Goal: Use online tool/utility: Utilize a website feature to perform a specific function

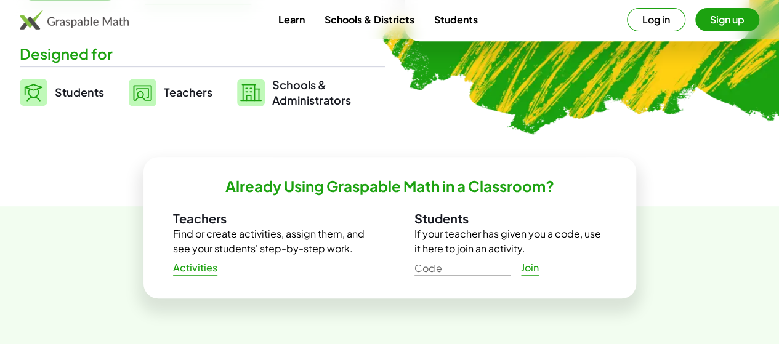
scroll to position [291, 0]
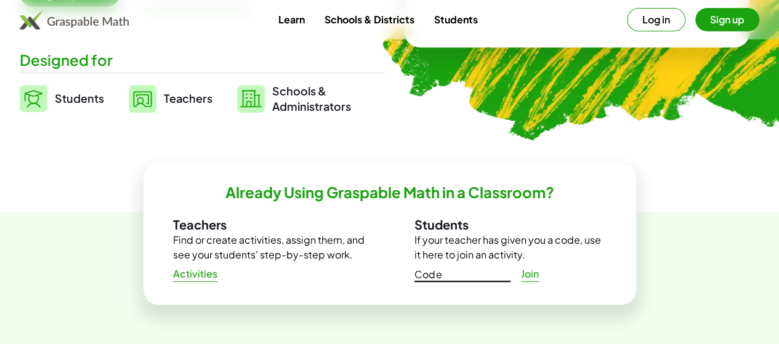
click at [453, 273] on input "Code" at bounding box center [462, 272] width 96 height 20
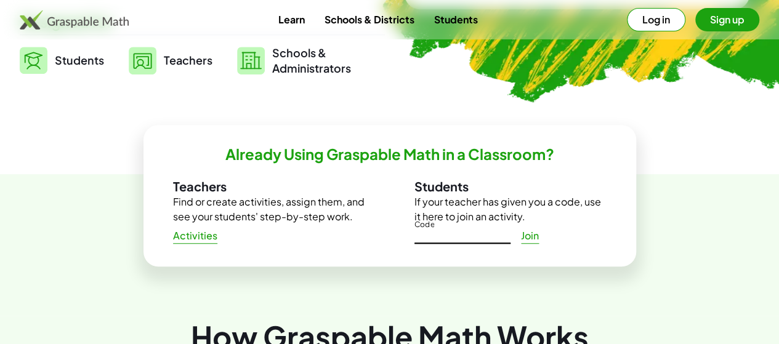
scroll to position [328, 0]
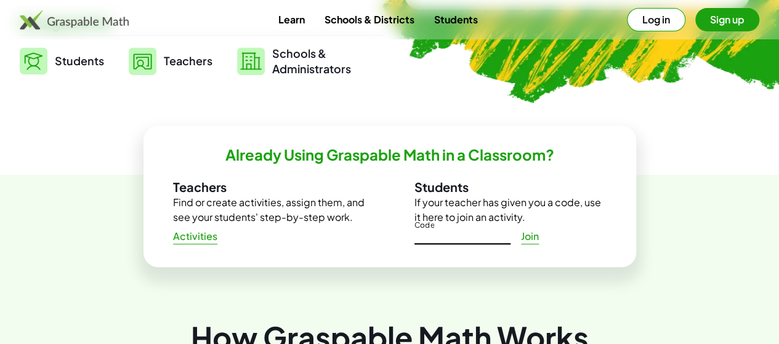
click at [104, 55] on span "Students" at bounding box center [79, 61] width 49 height 14
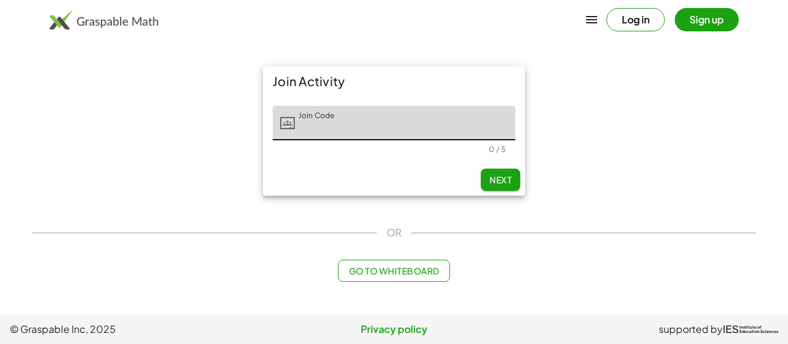
click at [370, 272] on span "Go to Whiteboard" at bounding box center [393, 270] width 90 height 11
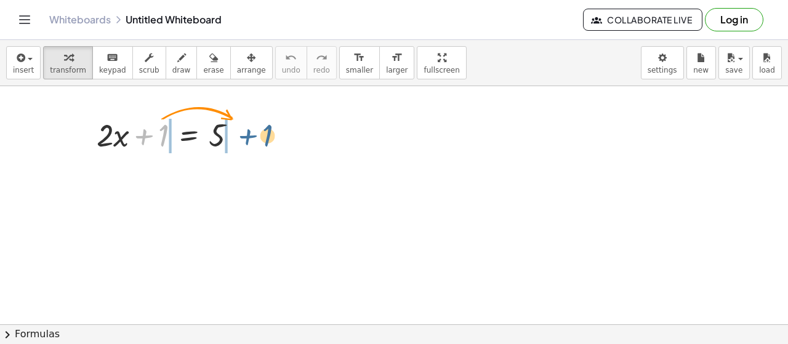
drag, startPoint x: 144, startPoint y: 138, endPoint x: 239, endPoint y: 127, distance: 95.4
click at [246, 148] on div at bounding box center [171, 134] width 162 height 42
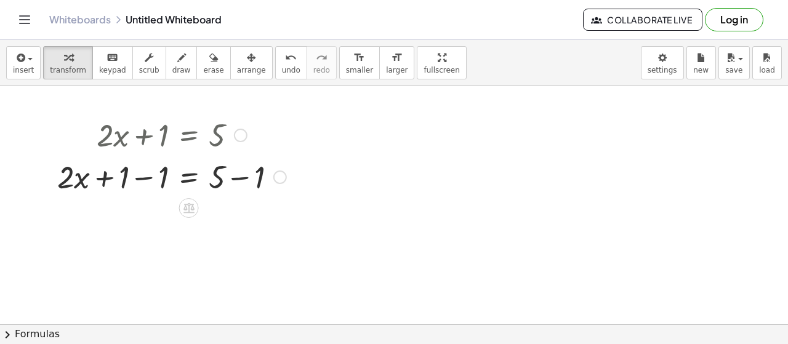
click at [236, 181] on div at bounding box center [171, 176] width 241 height 42
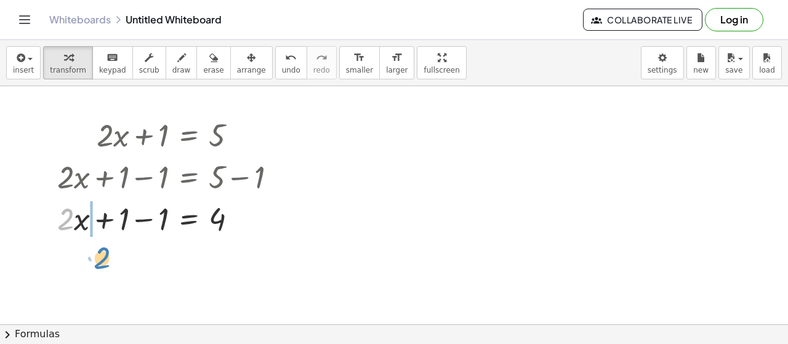
drag, startPoint x: 71, startPoint y: 223, endPoint x: 106, endPoint y: 263, distance: 52.8
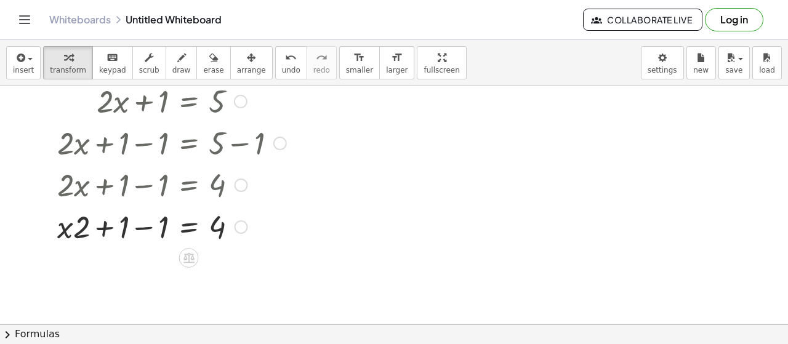
scroll to position [39, 0]
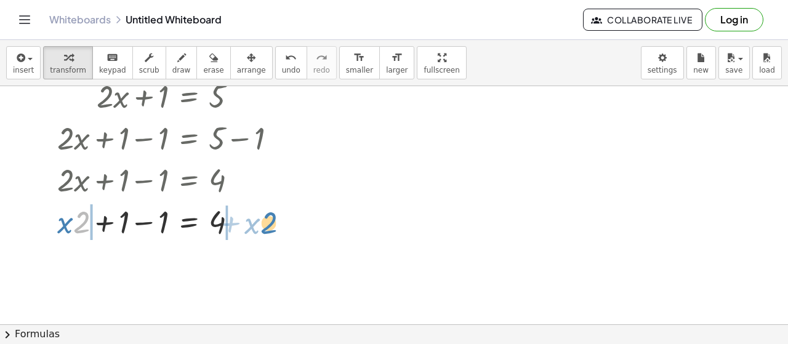
drag, startPoint x: 86, startPoint y: 221, endPoint x: 285, endPoint y: 217, distance: 198.9
click at [285, 217] on div at bounding box center [171, 221] width 241 height 42
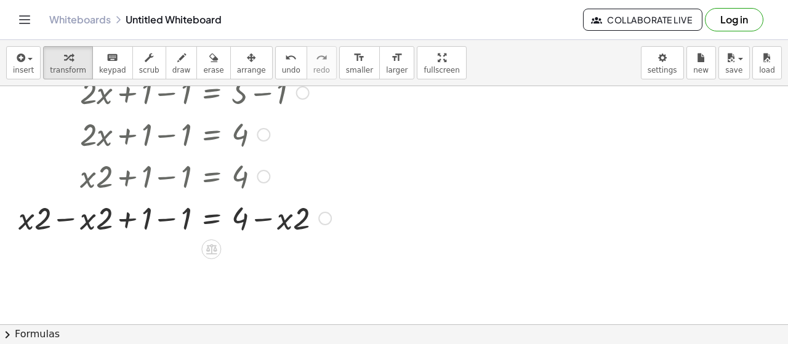
scroll to position [84, 0]
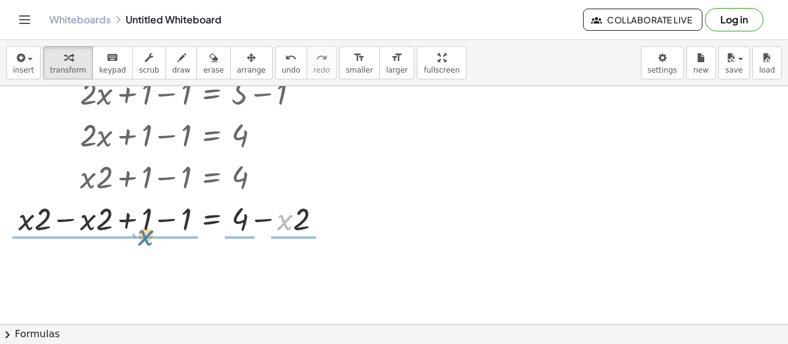
drag, startPoint x: 279, startPoint y: 219, endPoint x: 139, endPoint y: 241, distance: 142.2
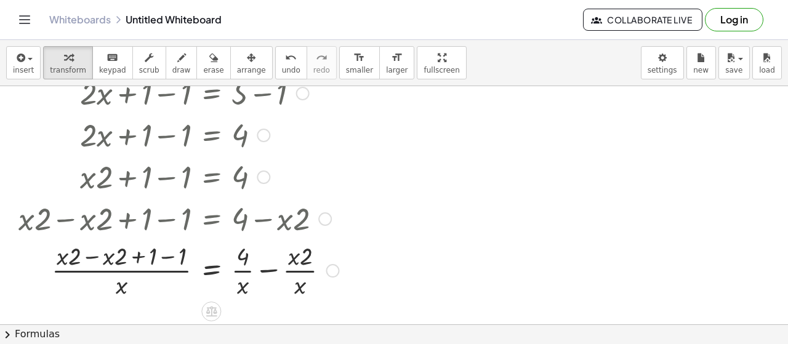
scroll to position [150, 0]
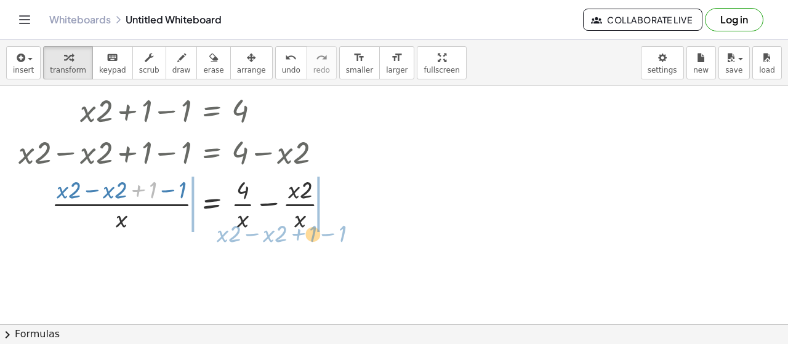
drag, startPoint x: 151, startPoint y: 189, endPoint x: 313, endPoint y: 226, distance: 165.4
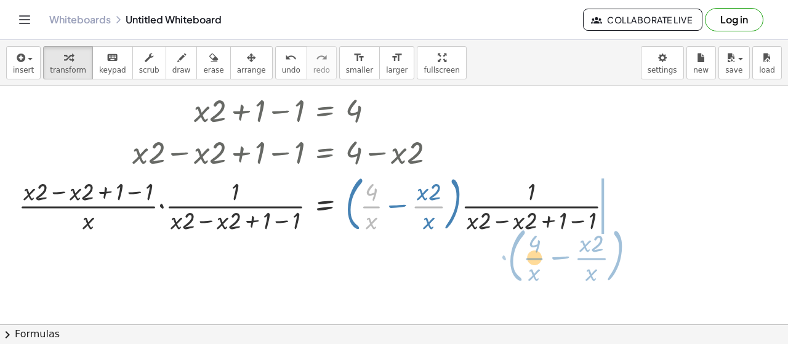
drag, startPoint x: 372, startPoint y: 209, endPoint x: 537, endPoint y: 258, distance: 171.6
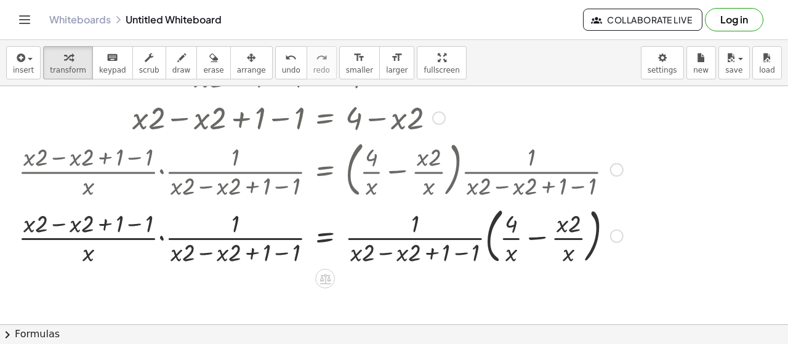
scroll to position [204, 0]
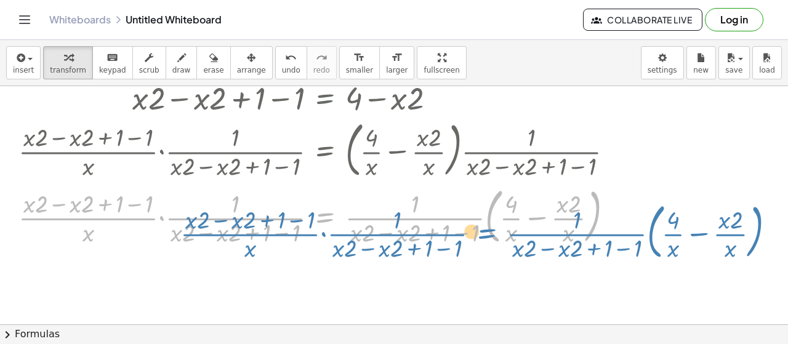
drag, startPoint x: 323, startPoint y: 216, endPoint x: 481, endPoint y: 200, distance: 158.4
click at [481, 200] on div at bounding box center [320, 215] width 617 height 66
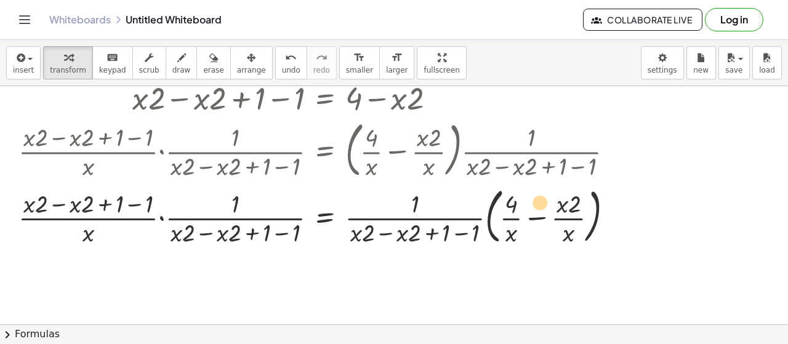
drag, startPoint x: 84, startPoint y: 196, endPoint x: 518, endPoint y: 184, distance: 434.7
click at [518, 184] on div at bounding box center [320, 215] width 617 height 66
drag, startPoint x: 87, startPoint y: 203, endPoint x: 187, endPoint y: 219, distance: 100.4
click at [194, 235] on div at bounding box center [320, 215] width 617 height 66
drag, startPoint x: 73, startPoint y: 201, endPoint x: 164, endPoint y: 209, distance: 91.4
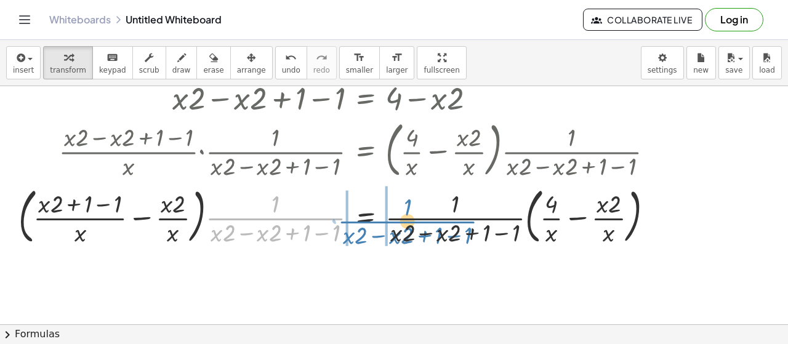
drag, startPoint x: 247, startPoint y: 217, endPoint x: 382, endPoint y: 206, distance: 135.3
click at [379, 220] on div at bounding box center [340, 215] width 657 height 66
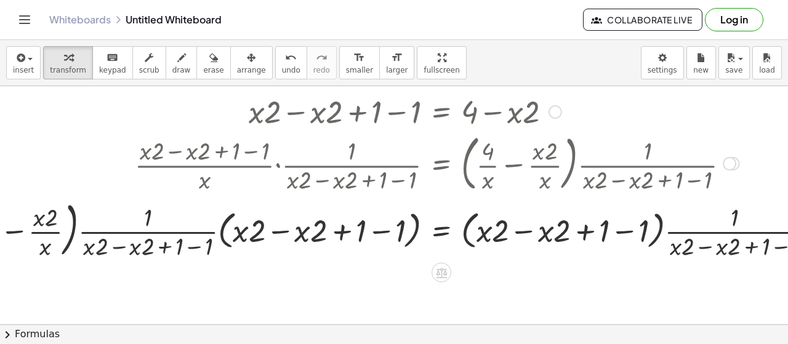
scroll to position [190, 132]
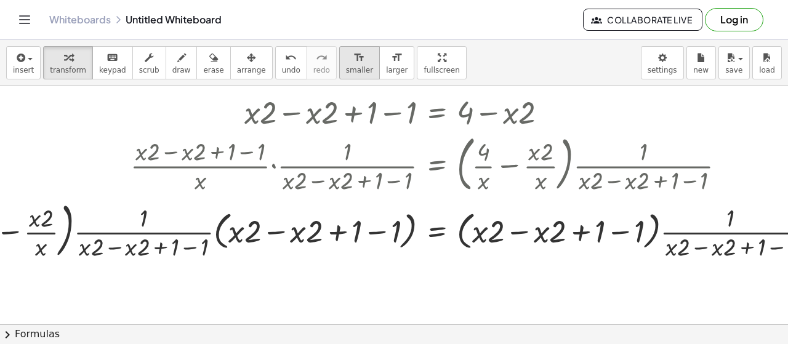
click at [346, 68] on span "smaller" at bounding box center [359, 70] width 27 height 9
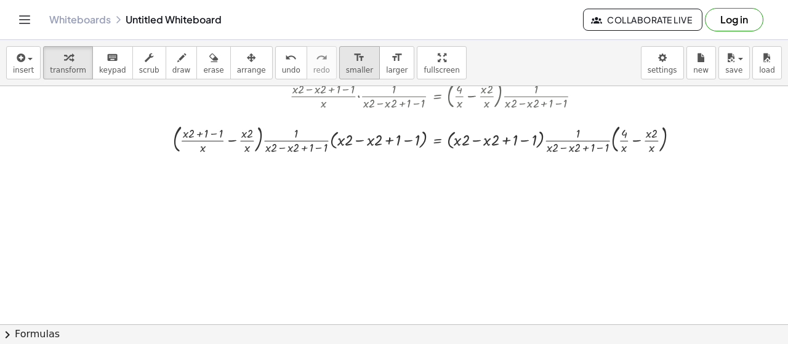
click at [346, 68] on span "smaller" at bounding box center [359, 70] width 27 height 9
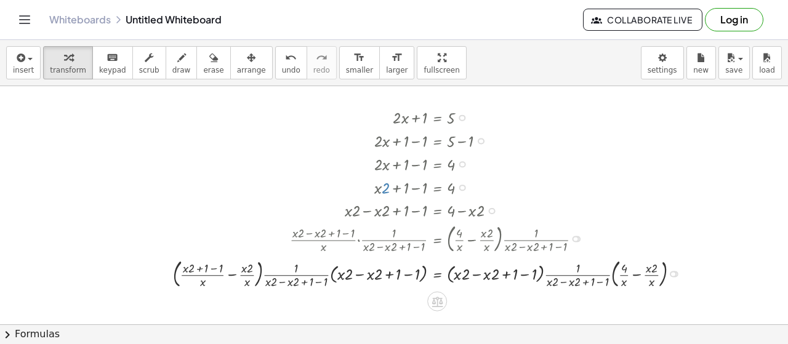
scroll to position [18, 132]
click at [386, 73] on span "larger" at bounding box center [397, 70] width 22 height 9
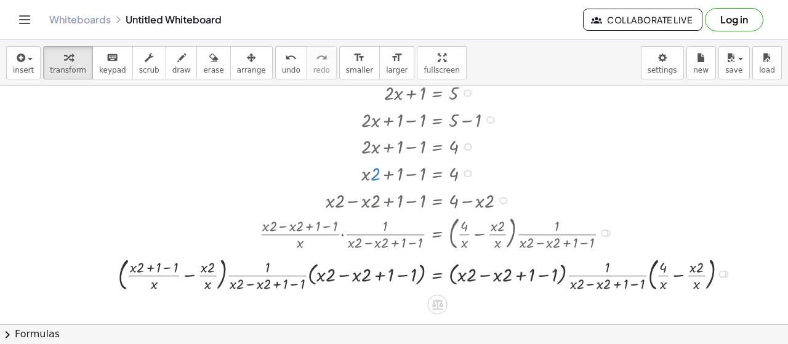
scroll to position [43, 132]
click at [116, 63] on button "keyboard keypad" at bounding box center [112, 62] width 41 height 33
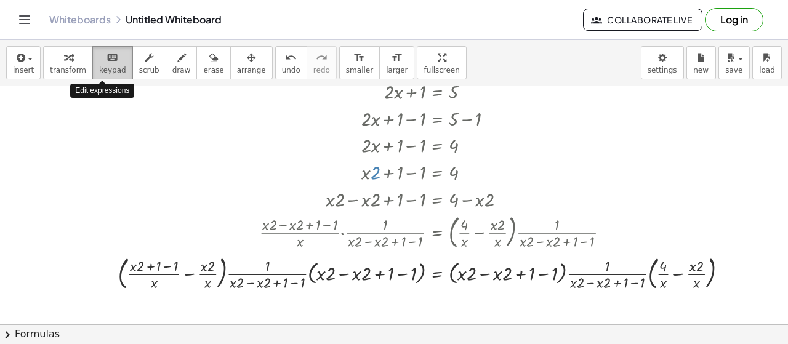
click at [108, 62] on icon "keyboard" at bounding box center [112, 57] width 12 height 15
click at [310, 76] on div "insert select one: Math Expression Function Text Youtube Video Graphing Geometr…" at bounding box center [394, 63] width 788 height 46
click at [85, 19] on link "Whiteboards" at bounding box center [80, 20] width 62 height 12
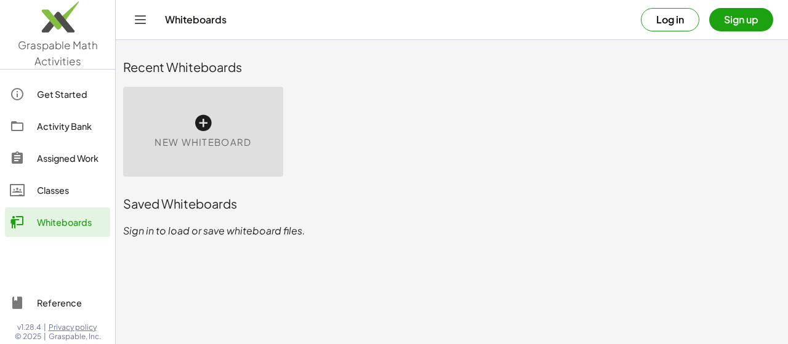
click at [235, 110] on div "New Whiteboard" at bounding box center [203, 132] width 160 height 90
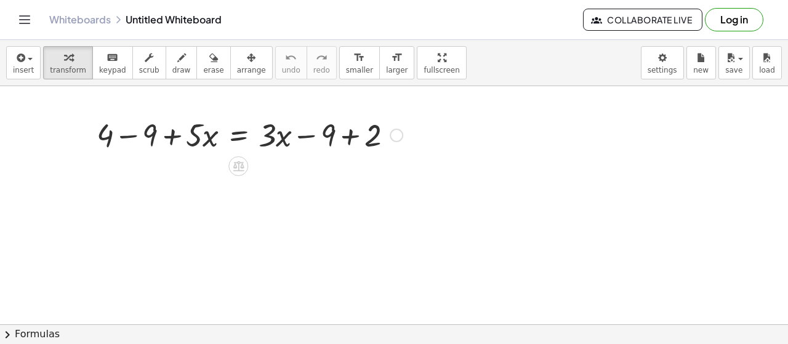
click at [348, 132] on div at bounding box center [249, 134] width 318 height 42
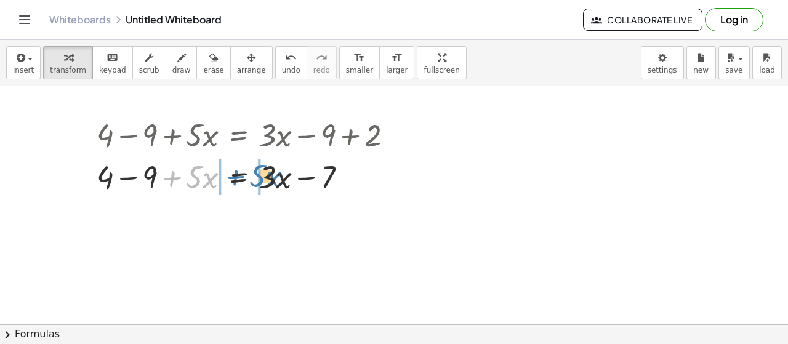
drag, startPoint x: 172, startPoint y: 173, endPoint x: 235, endPoint y: 172, distance: 62.8
click at [235, 172] on div at bounding box center [249, 176] width 318 height 42
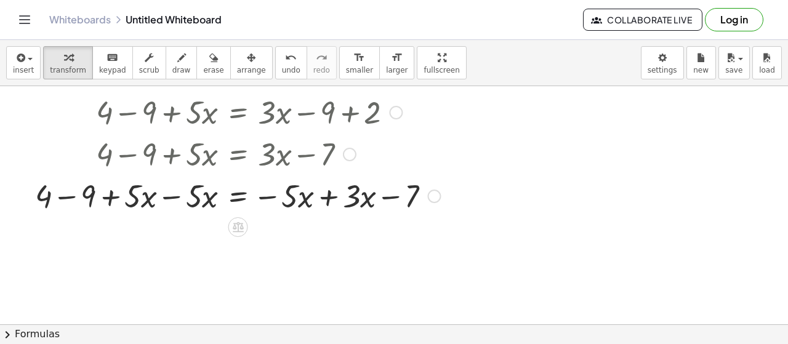
scroll to position [22, 0]
click at [118, 193] on div at bounding box center [237, 196] width 417 height 42
click at [108, 196] on div at bounding box center [237, 196] width 417 height 42
click at [49, 195] on div at bounding box center [237, 196] width 417 height 42
click at [65, 196] on div at bounding box center [237, 196] width 417 height 42
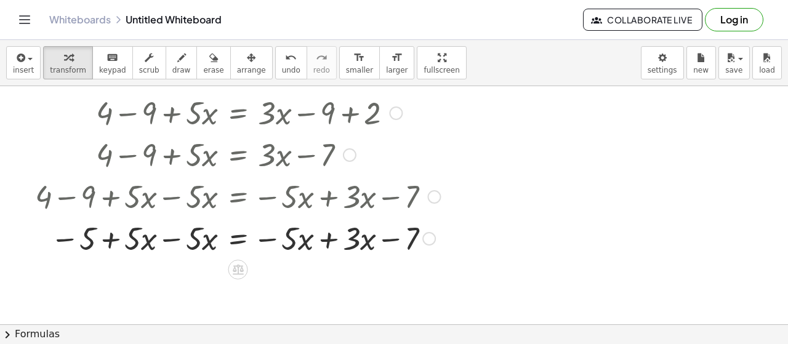
click at [167, 237] on div at bounding box center [237, 238] width 417 height 42
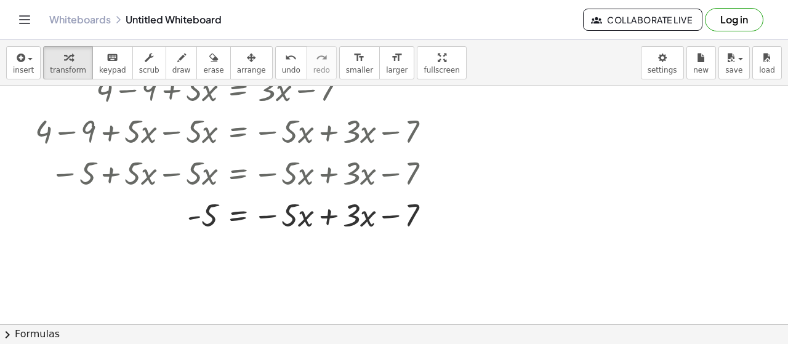
scroll to position [88, 0]
drag, startPoint x: 390, startPoint y: 210, endPoint x: 189, endPoint y: 212, distance: 201.3
click at [186, 209] on div at bounding box center [237, 214] width 417 height 42
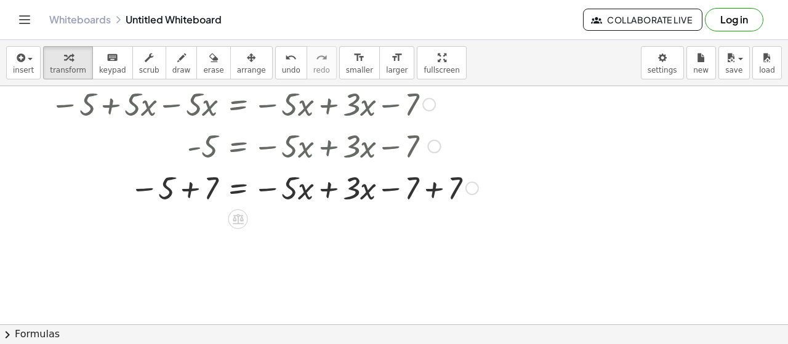
scroll to position [157, 0]
click at [189, 182] on div at bounding box center [256, 187] width 455 height 42
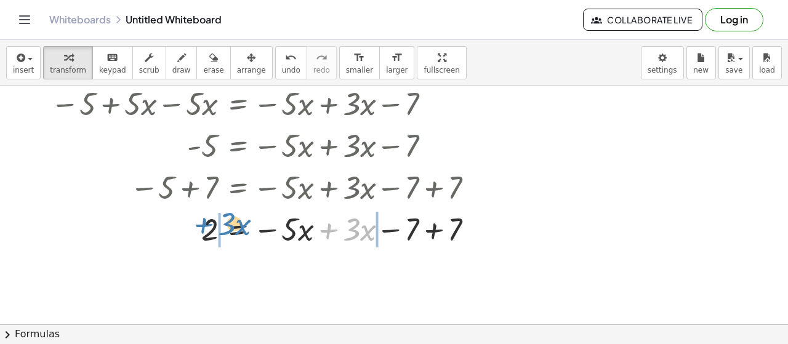
drag, startPoint x: 324, startPoint y: 228, endPoint x: 199, endPoint y: 221, distance: 125.2
click at [199, 221] on div at bounding box center [259, 228] width 460 height 42
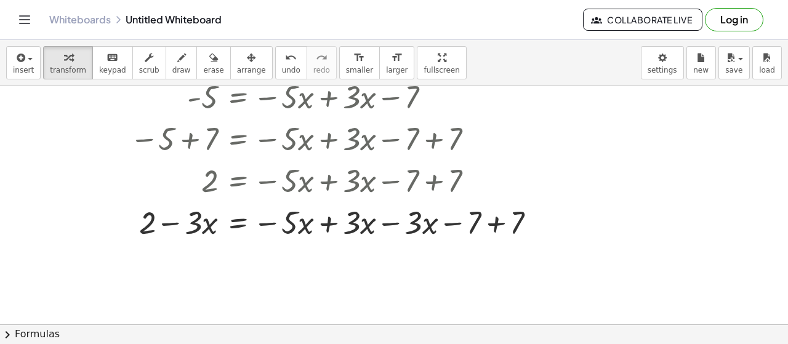
scroll to position [208, 0]
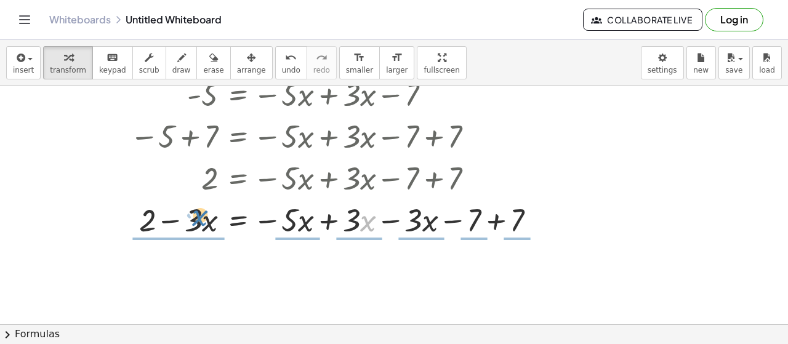
drag, startPoint x: 366, startPoint y: 223, endPoint x: 203, endPoint y: 222, distance: 163.1
click at [202, 222] on div at bounding box center [290, 219] width 523 height 42
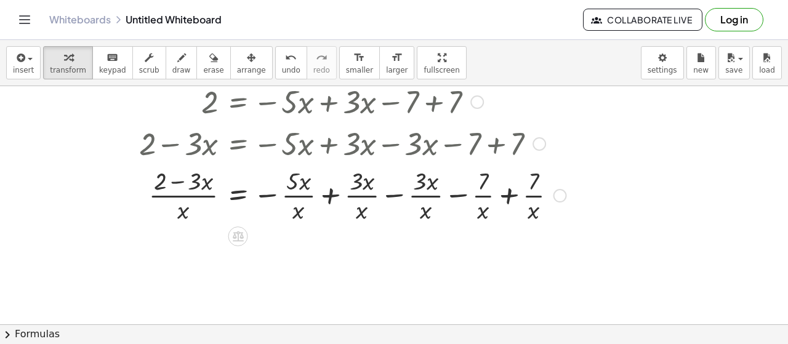
scroll to position [297, 0]
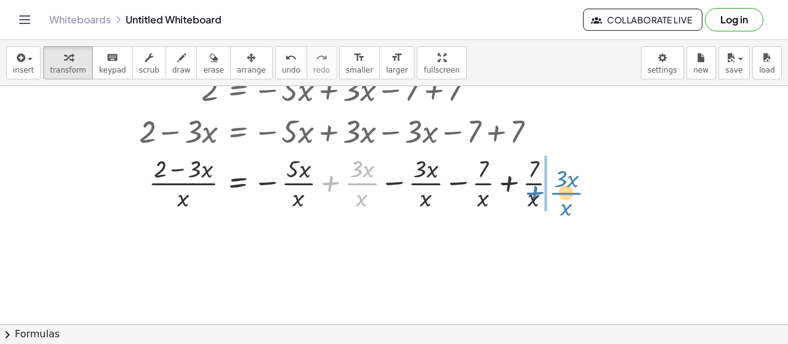
drag, startPoint x: 361, startPoint y: 183, endPoint x: 573, endPoint y: 198, distance: 212.3
click at [565, 191] on div at bounding box center [300, 182] width 543 height 62
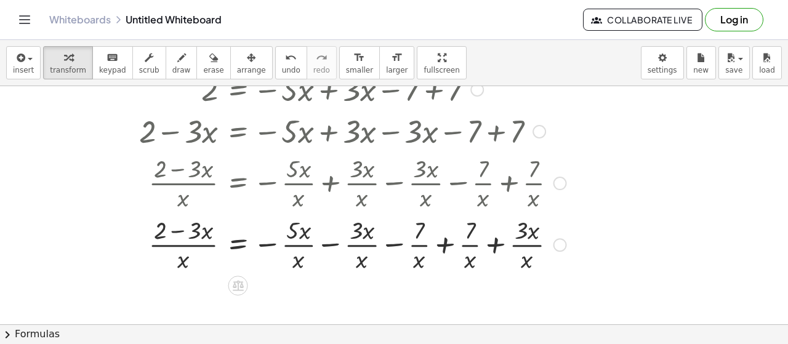
scroll to position [330, 0]
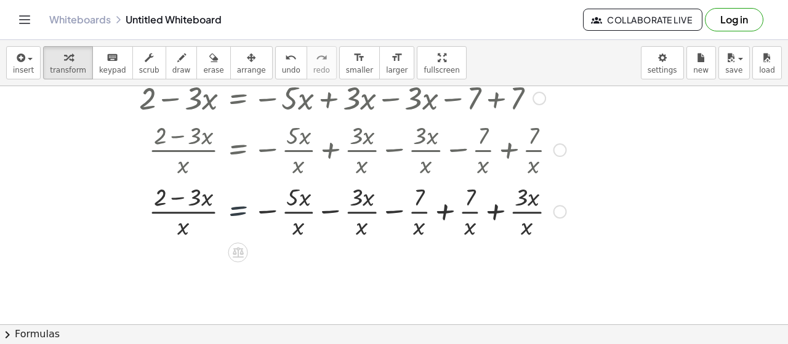
drag, startPoint x: 238, startPoint y: 215, endPoint x: 261, endPoint y: 240, distance: 34.4
click at [260, 240] on div at bounding box center [300, 211] width 543 height 62
click at [174, 185] on div at bounding box center [300, 211] width 543 height 62
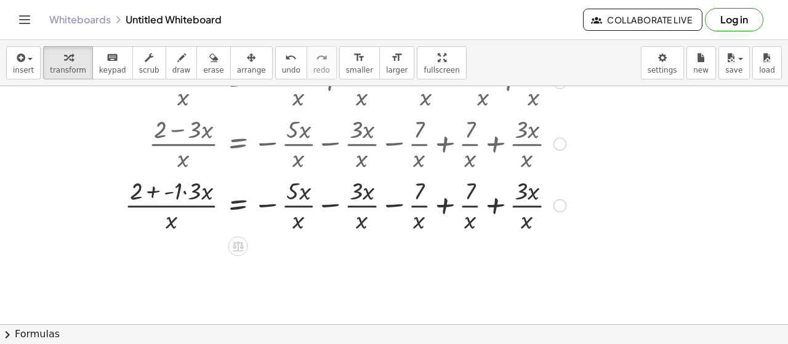
scroll to position [407, 0]
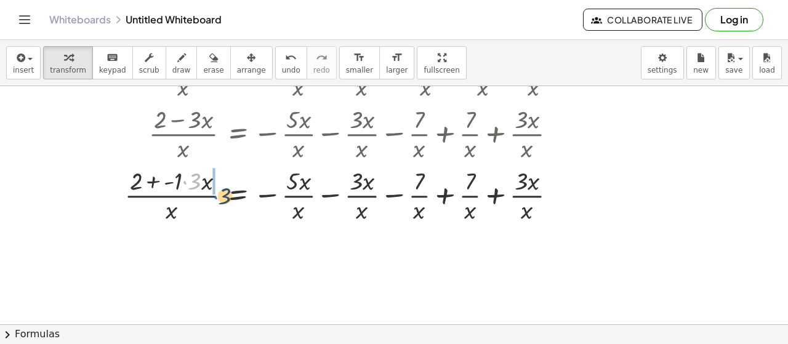
drag, startPoint x: 187, startPoint y: 185, endPoint x: 213, endPoint y: 195, distance: 28.2
click at [215, 197] on div at bounding box center [300, 195] width 543 height 62
click at [213, 198] on div at bounding box center [300, 195] width 543 height 62
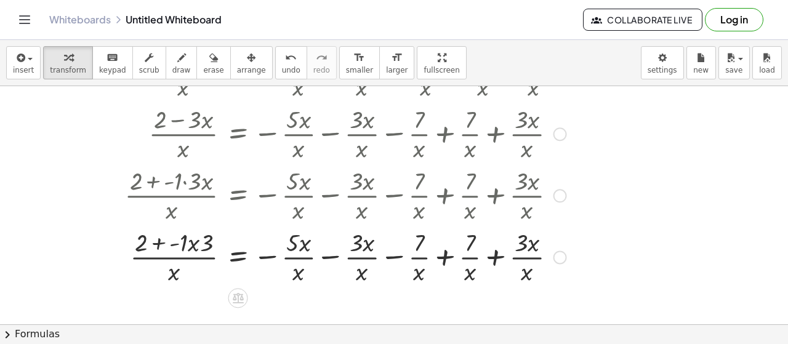
scroll to position [442, 0]
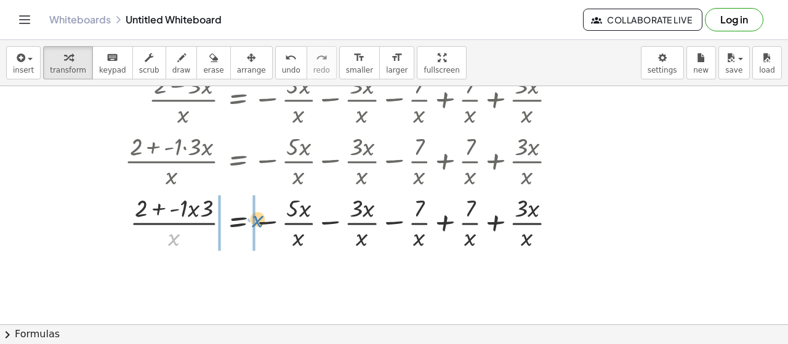
drag, startPoint x: 172, startPoint y: 238, endPoint x: 251, endPoint y: 202, distance: 87.3
click at [249, 221] on div at bounding box center [300, 222] width 543 height 62
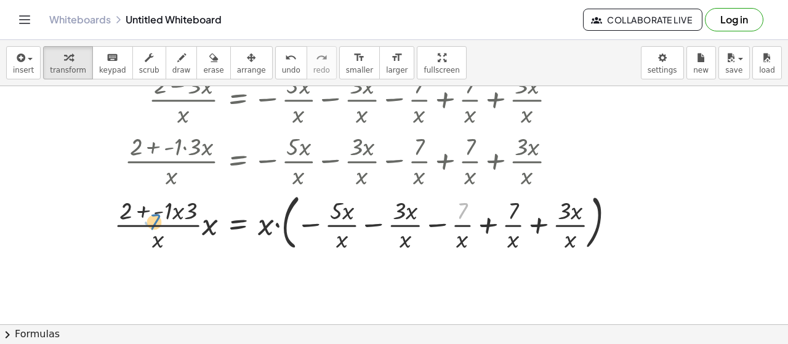
drag, startPoint x: 461, startPoint y: 211, endPoint x: 135, endPoint y: 211, distance: 326.2
click at [133, 215] on div at bounding box center [330, 221] width 602 height 66
drag, startPoint x: 135, startPoint y: 211, endPoint x: 161, endPoint y: 216, distance: 26.3
click at [161, 216] on div at bounding box center [330, 221] width 602 height 66
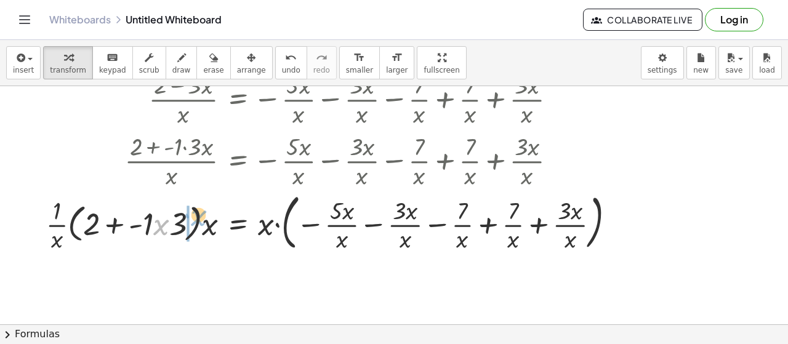
drag, startPoint x: 167, startPoint y: 230, endPoint x: 213, endPoint y: 220, distance: 46.6
click at [207, 225] on div at bounding box center [330, 221] width 602 height 66
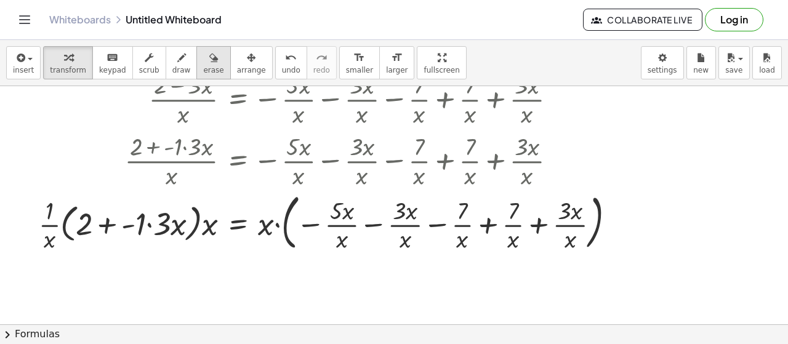
click at [196, 71] on button "erase" at bounding box center [213, 62] width 34 height 33
click at [217, 129] on div at bounding box center [394, 3] width 788 height 718
drag, startPoint x: 213, startPoint y: 134, endPoint x: 155, endPoint y: 204, distance: 90.9
click at [155, 204] on div at bounding box center [394, 3] width 788 height 718
click at [67, 23] on link "Whiteboards" at bounding box center [80, 20] width 62 height 12
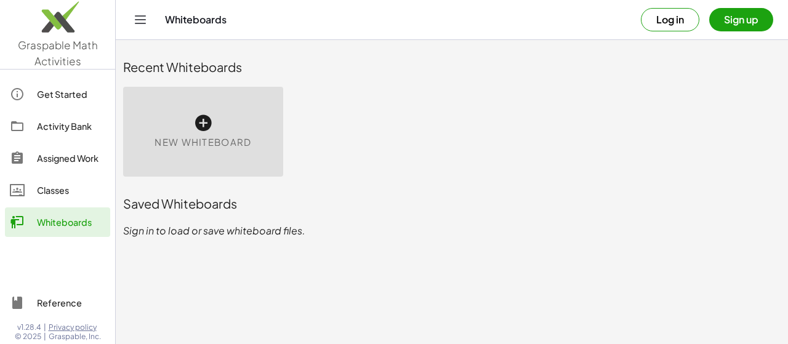
click at [225, 118] on div "New Whiteboard" at bounding box center [203, 132] width 160 height 90
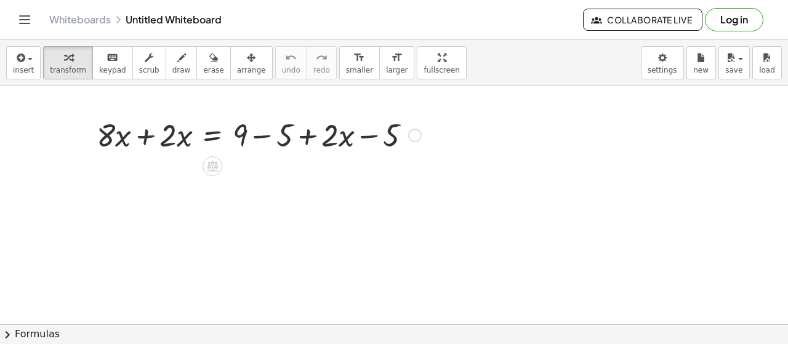
click at [145, 132] on div at bounding box center [258, 134] width 337 height 42
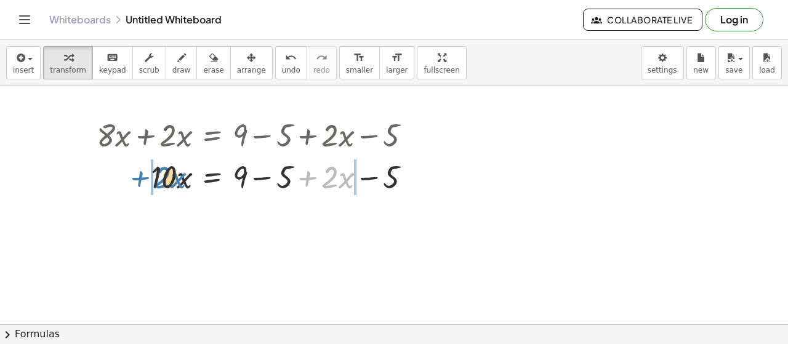
drag, startPoint x: 309, startPoint y: 180, endPoint x: 142, endPoint y: 180, distance: 167.4
click at [142, 180] on div at bounding box center [258, 176] width 337 height 42
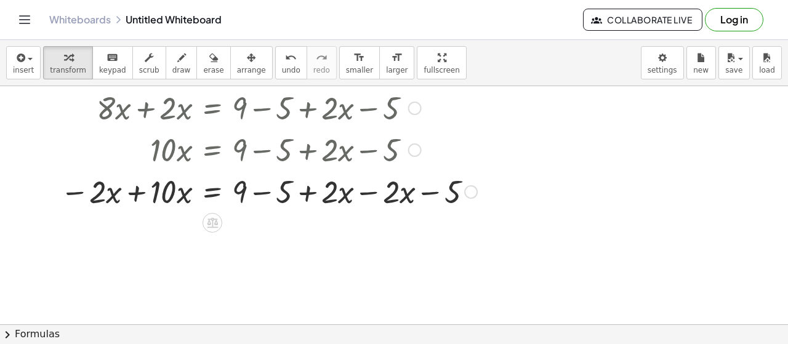
scroll to position [31, 0]
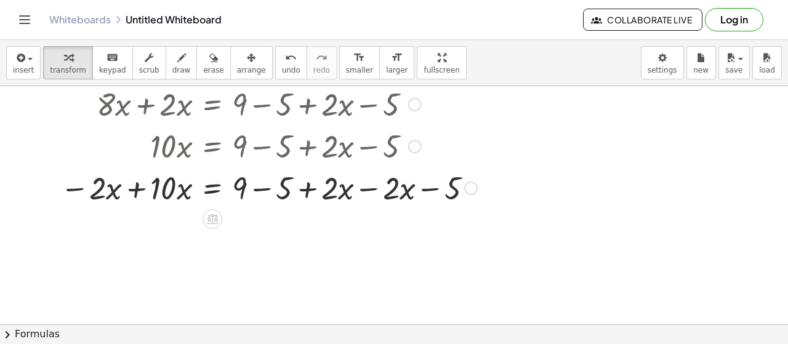
click at [137, 188] on div at bounding box center [268, 187] width 429 height 42
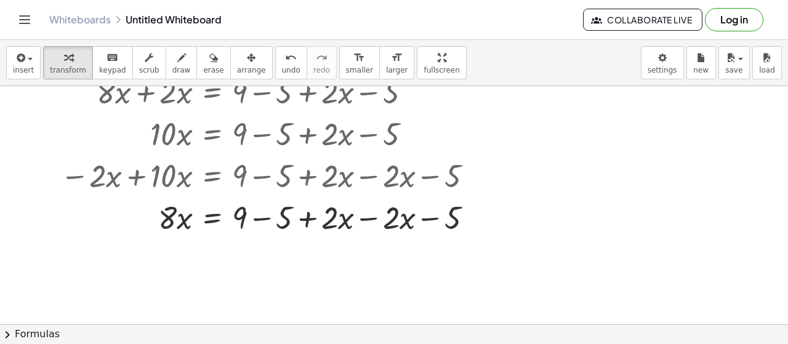
scroll to position [43, 0]
click at [282, 56] on div "undo" at bounding box center [291, 57] width 18 height 15
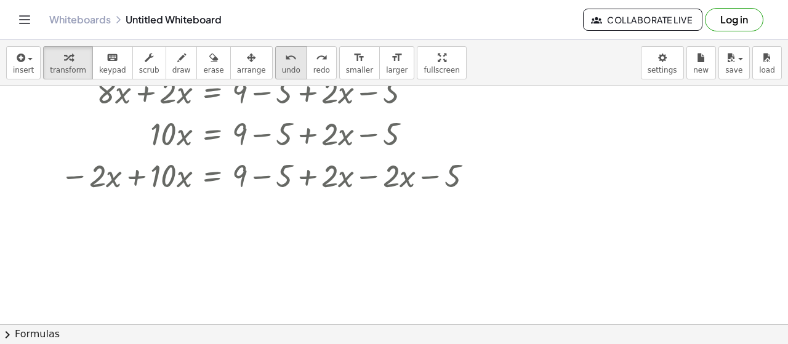
click at [282, 58] on div "undo" at bounding box center [291, 57] width 18 height 15
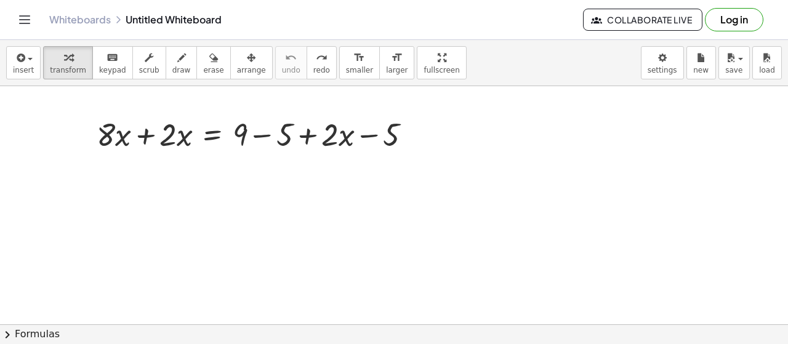
scroll to position [1, 0]
drag, startPoint x: 339, startPoint y: 132, endPoint x: 334, endPoint y: 166, distance: 33.5
click at [327, 130] on div at bounding box center [258, 133] width 337 height 42
drag, startPoint x: 311, startPoint y: 128, endPoint x: 2, endPoint y: -51, distance: 357.1
click at [2, 0] on html "Graspable Math Activities Get Started Activity Bank Assigned Work Classes White…" at bounding box center [394, 172] width 788 height 344
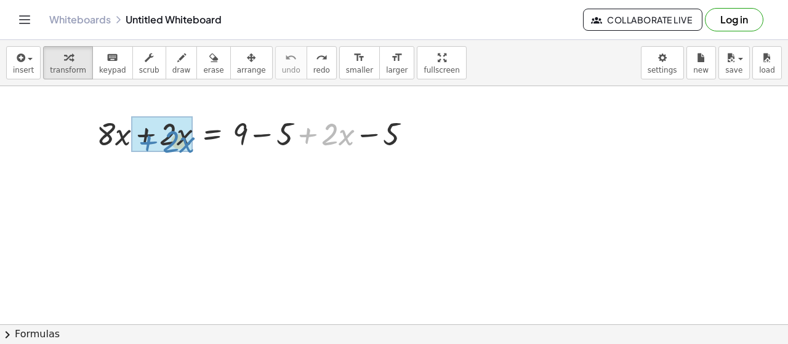
drag, startPoint x: 315, startPoint y: 137, endPoint x: 151, endPoint y: 140, distance: 163.8
